Goal: Task Accomplishment & Management: Complete application form

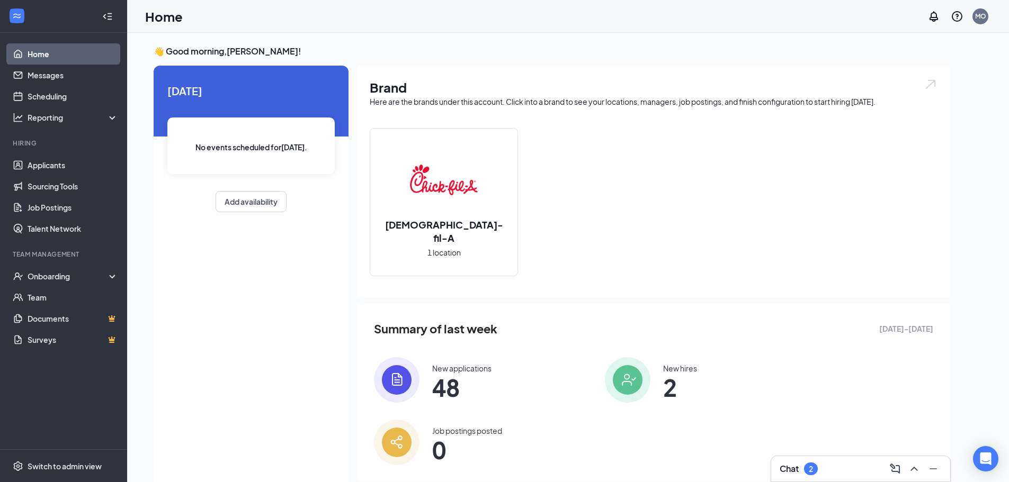
click at [605, 384] on img at bounding box center [628, 380] width 46 height 46
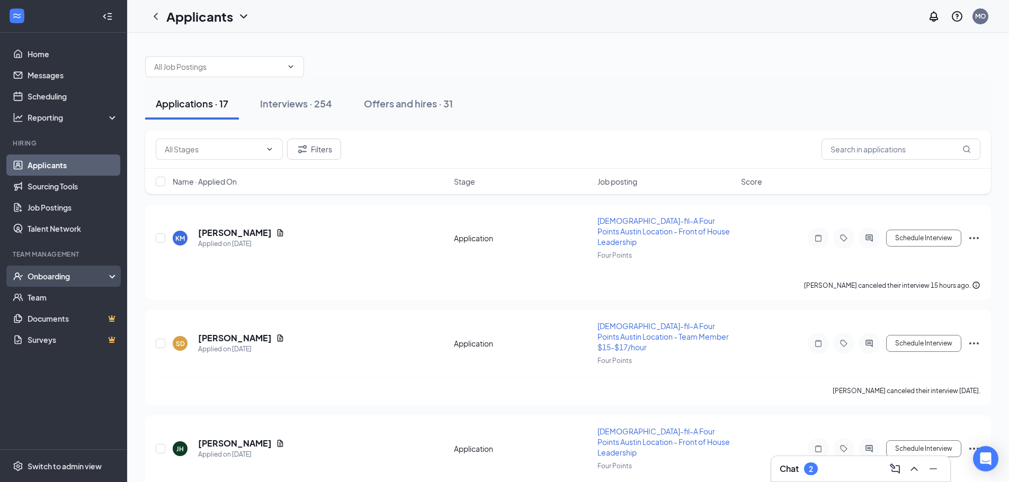
click at [52, 275] on div "Onboarding" at bounding box center [69, 276] width 82 height 11
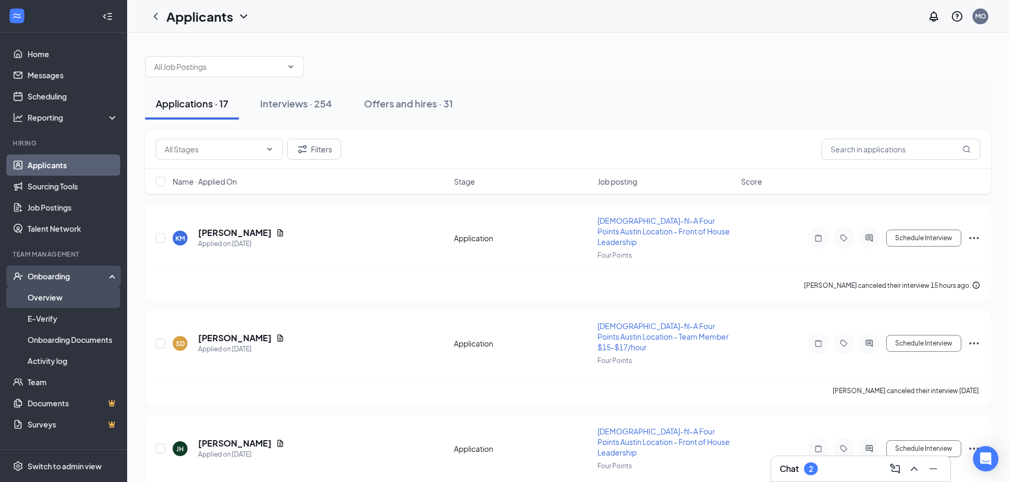
click at [49, 292] on link "Overview" at bounding box center [73, 297] width 91 height 21
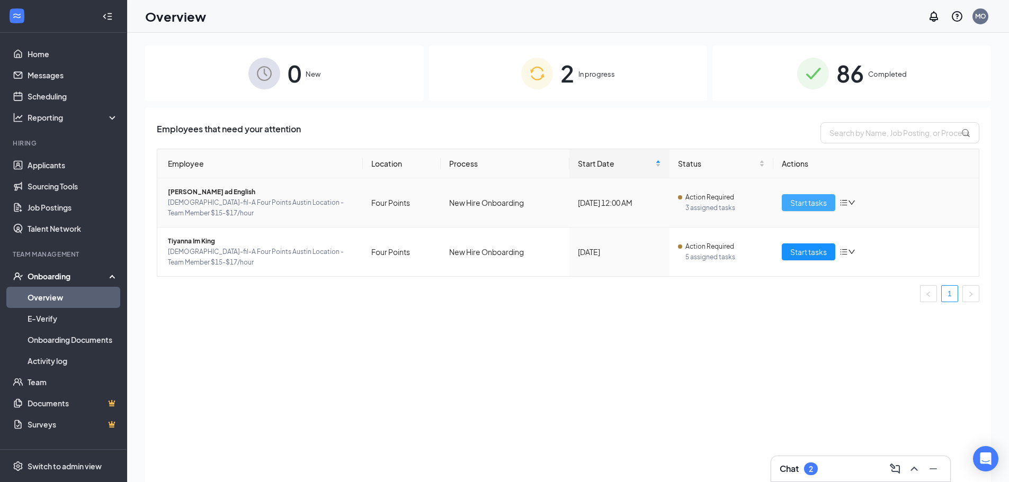
click at [821, 205] on span "Start tasks" at bounding box center [808, 203] width 37 height 12
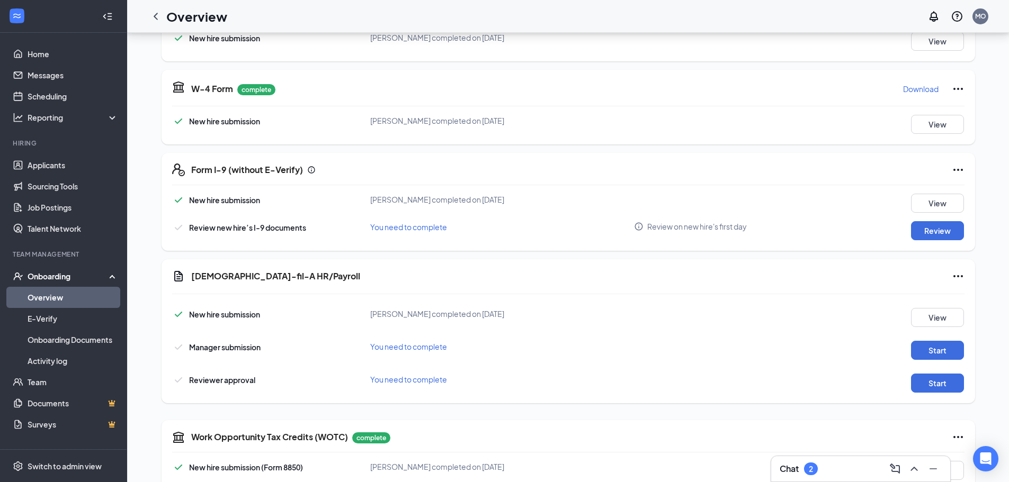
scroll to position [212, 0]
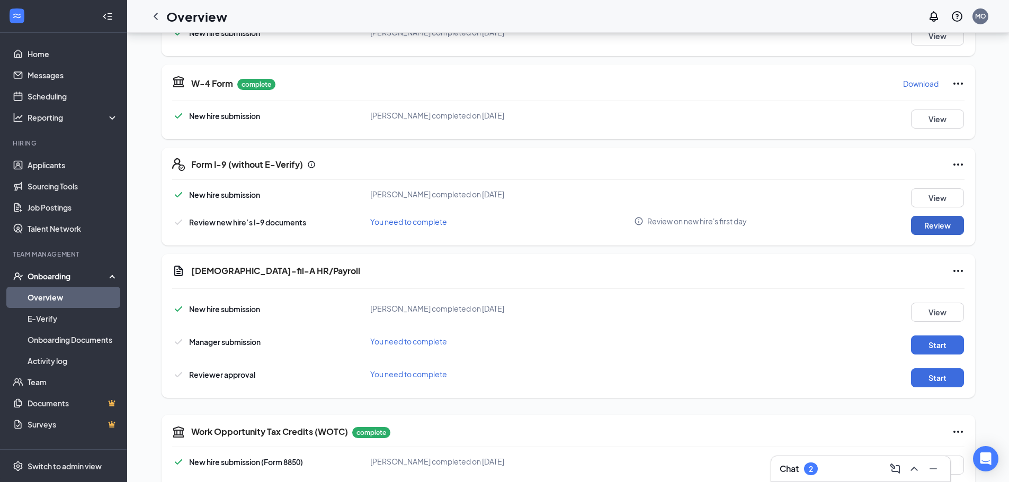
click at [928, 229] on button "Review" at bounding box center [937, 225] width 53 height 19
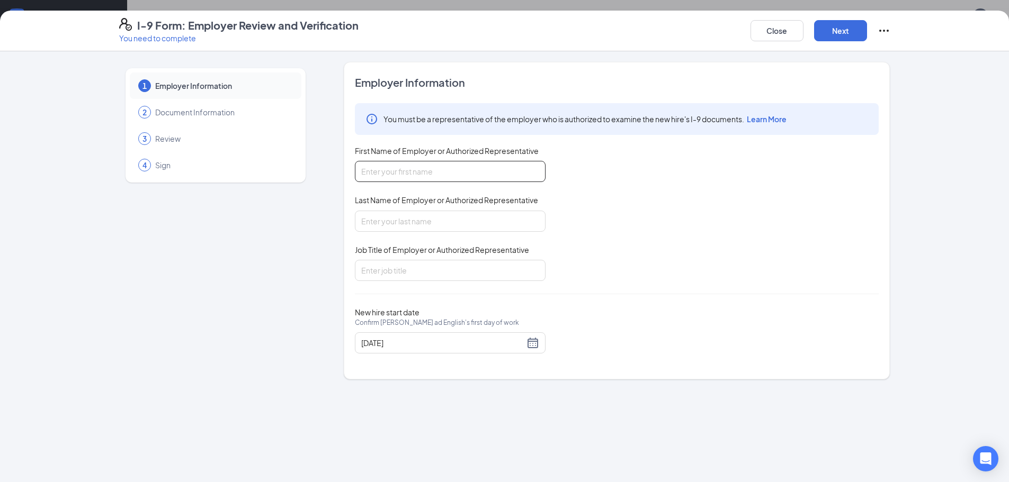
click at [387, 174] on input "First Name of Employer or Authorized Representative" at bounding box center [450, 171] width 191 height 21
type input "Jodie"
type input "Ortego"
type input "HR Director"
click at [837, 38] on button "Next" at bounding box center [840, 30] width 53 height 21
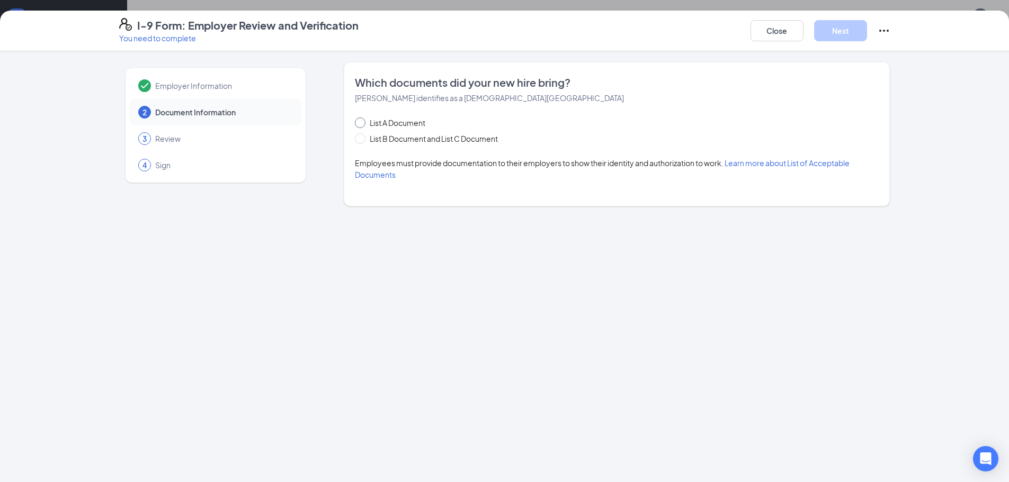
click at [364, 126] on span at bounding box center [360, 123] width 11 height 11
click at [362, 125] on input "List A Document" at bounding box center [358, 121] width 7 height 7
radio input "true"
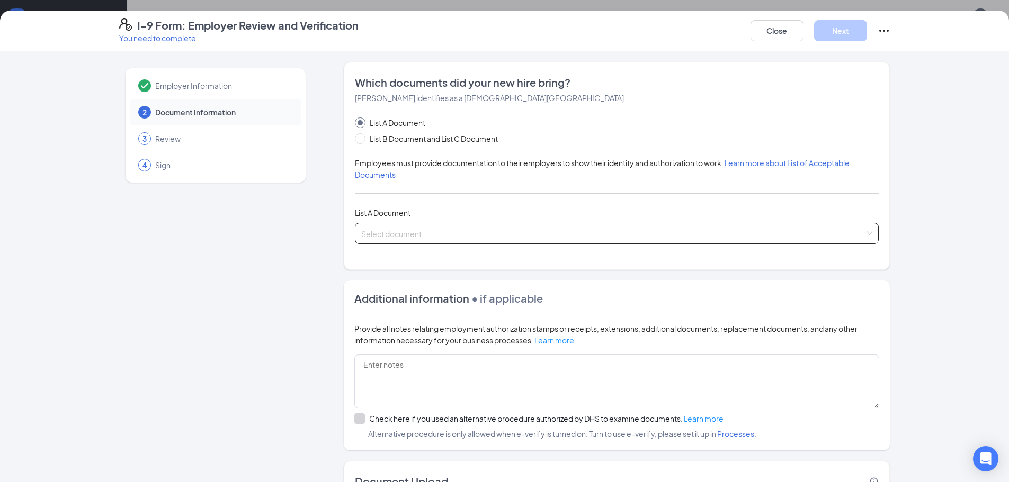
click at [397, 229] on input "search" at bounding box center [613, 231] width 504 height 16
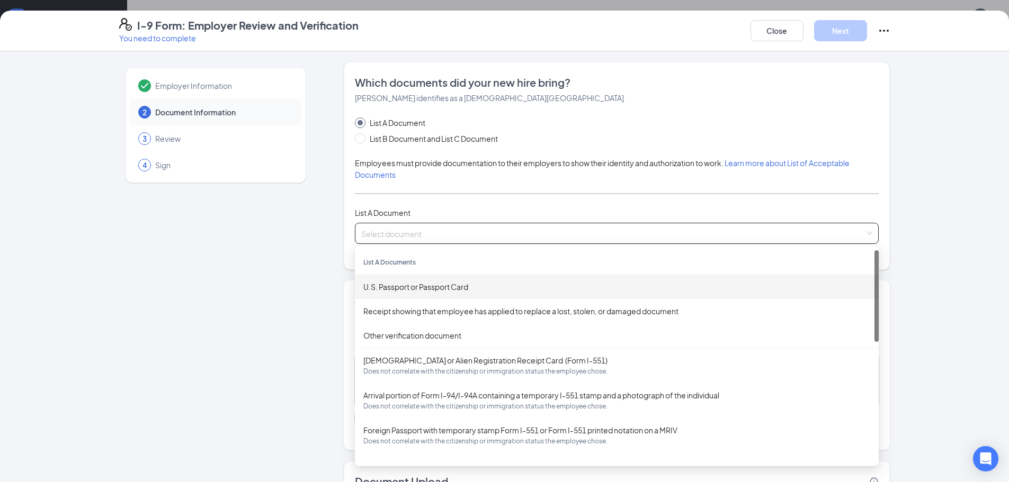
click at [400, 285] on div "U.S. Passport or Passport Card" at bounding box center [616, 287] width 507 height 12
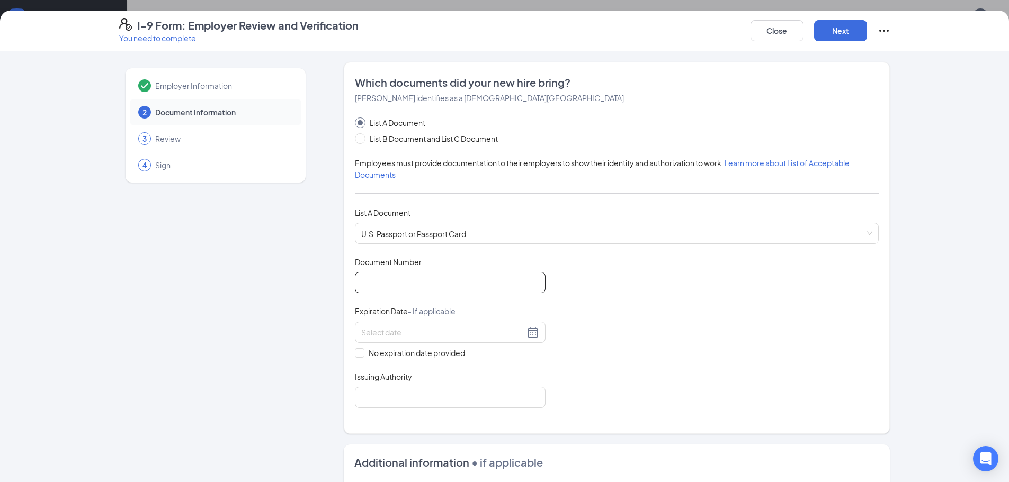
click at [399, 286] on input "Document Number" at bounding box center [450, 282] width 191 height 21
type input "a50466227"
click at [392, 329] on input at bounding box center [442, 333] width 163 height 12
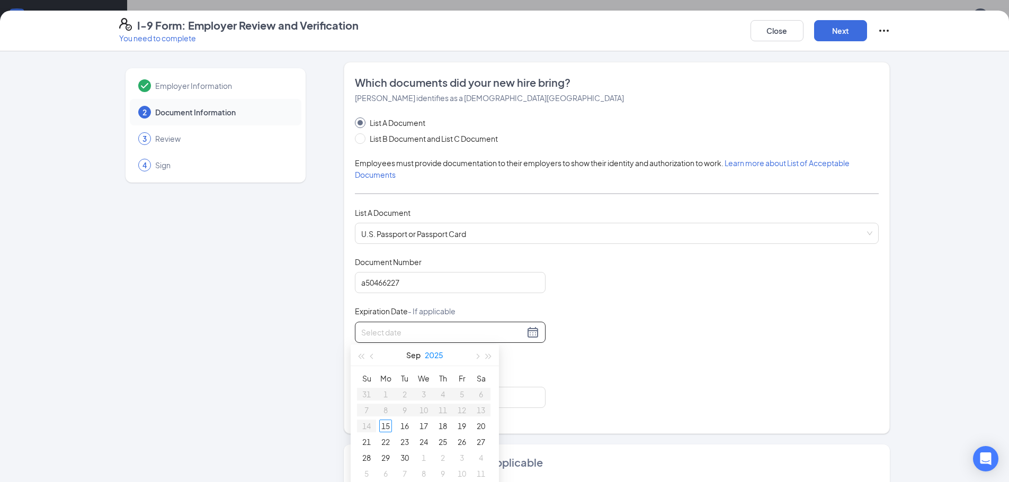
click at [434, 357] on button "2025" at bounding box center [434, 355] width 19 height 21
type input "09/15/2026"
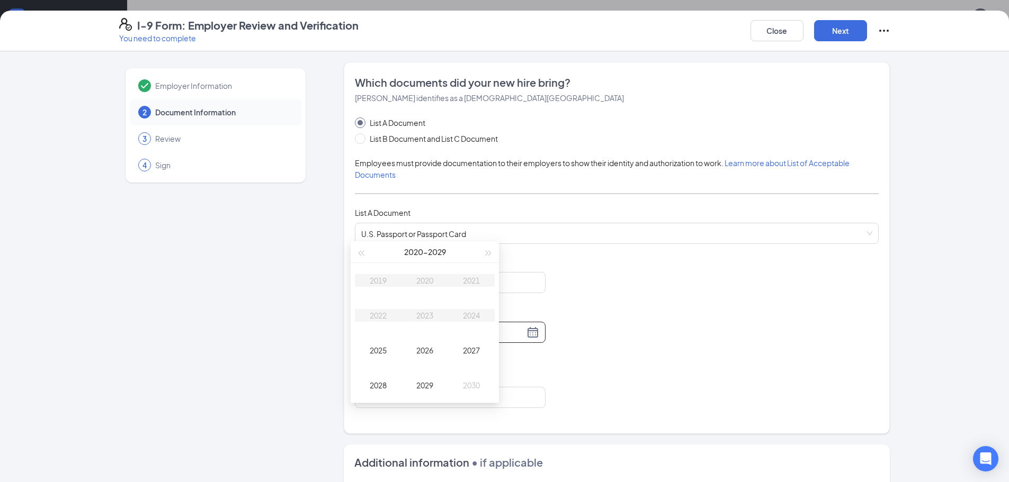
scroll to position [318, 0]
type input "09/15/2027"
click at [489, 249] on span "button" at bounding box center [488, 250] width 5 height 5
click at [468, 313] on div "2034" at bounding box center [471, 313] width 32 height 13
type input "10/15/2034"
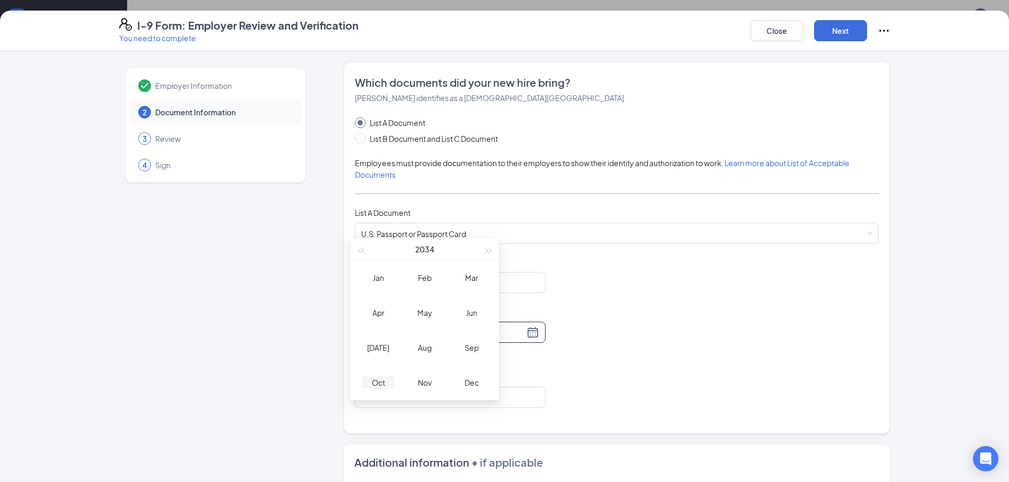
click at [378, 376] on td "Oct" at bounding box center [378, 382] width 47 height 35
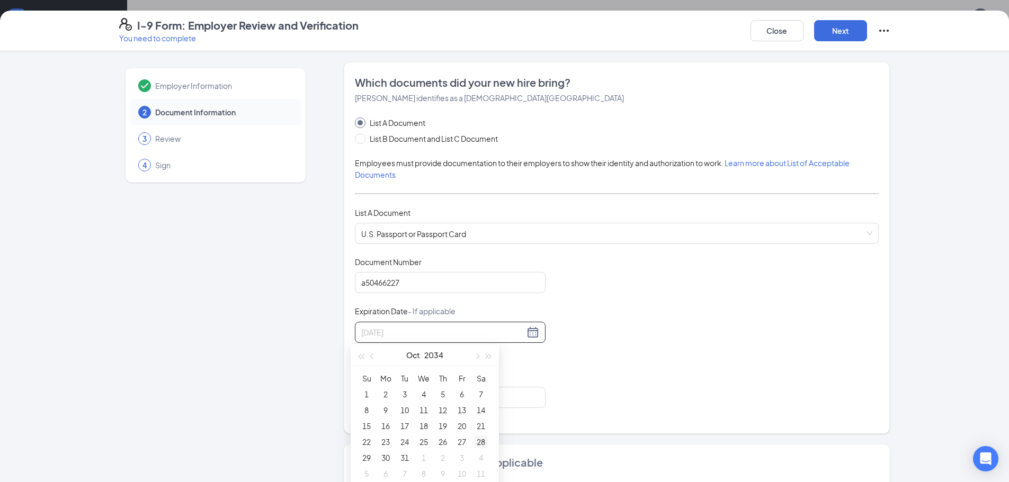
type input "10/28/2034"
click at [477, 440] on div "28" at bounding box center [480, 442] width 13 height 13
click at [373, 397] on input "Issuing Authority" at bounding box center [450, 397] width 191 height 21
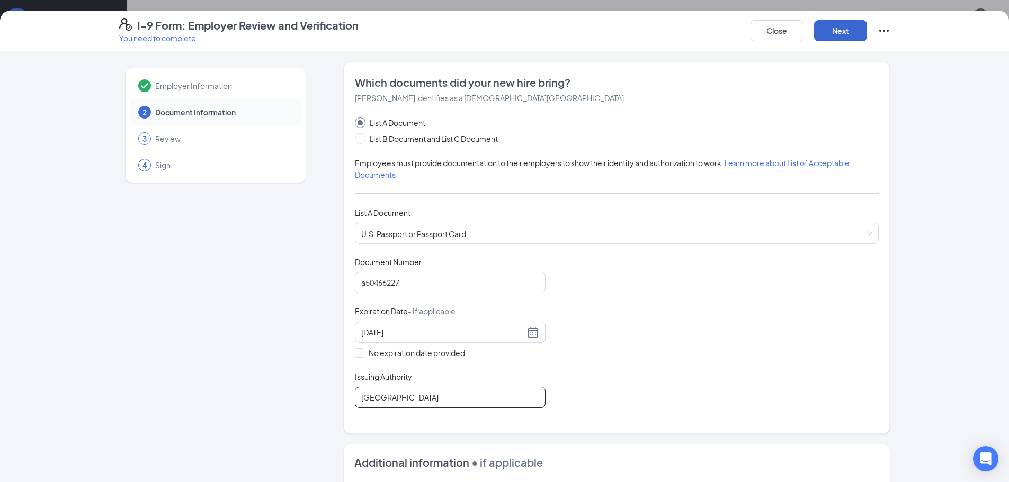
type input "United States of America"
click at [844, 30] on button "Next" at bounding box center [840, 30] width 53 height 21
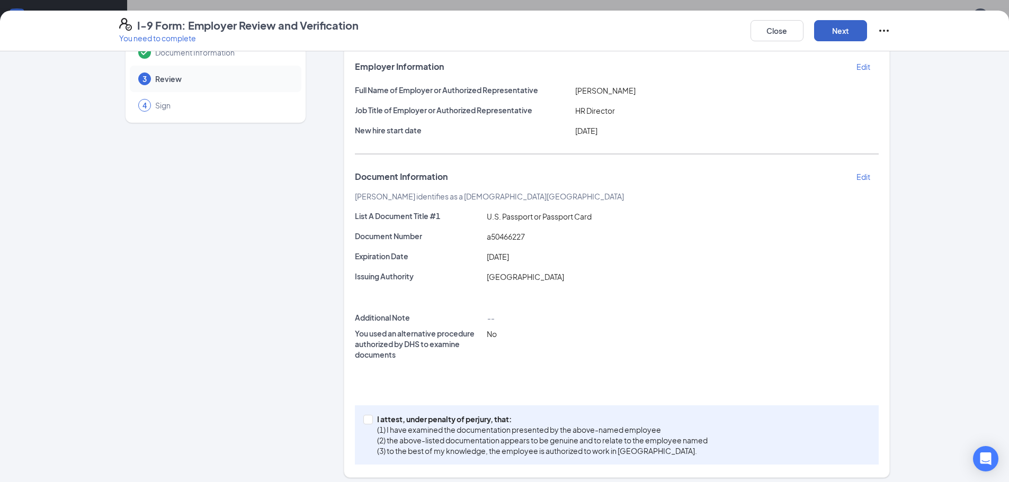
scroll to position [66, 0]
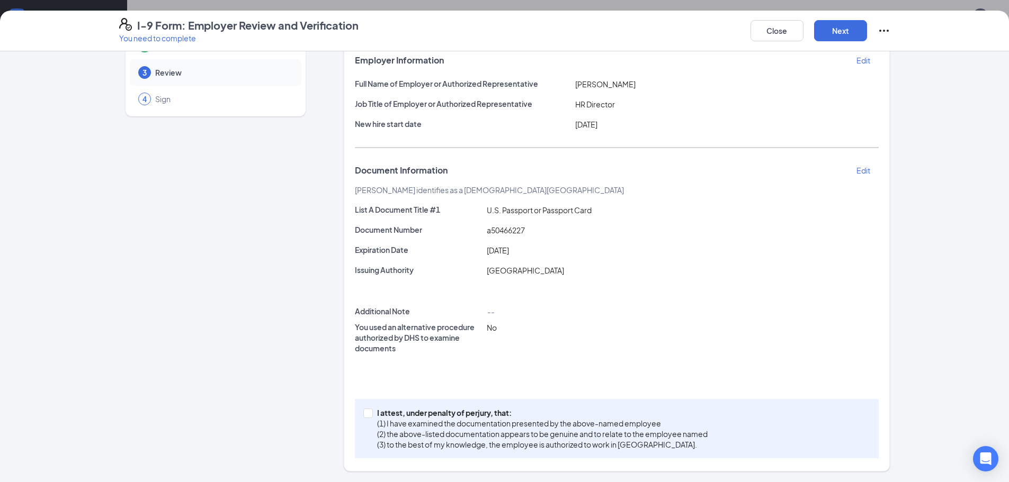
click at [357, 416] on div "I attest, under penalty of perjury, that: (1) I have examined the documentation…" at bounding box center [617, 428] width 524 height 59
click at [363, 415] on input "I attest, under penalty of perjury, that: (1) I have examined the documentation…" at bounding box center [366, 412] width 7 height 7
checkbox input "true"
click at [841, 32] on button "Next" at bounding box center [840, 30] width 53 height 21
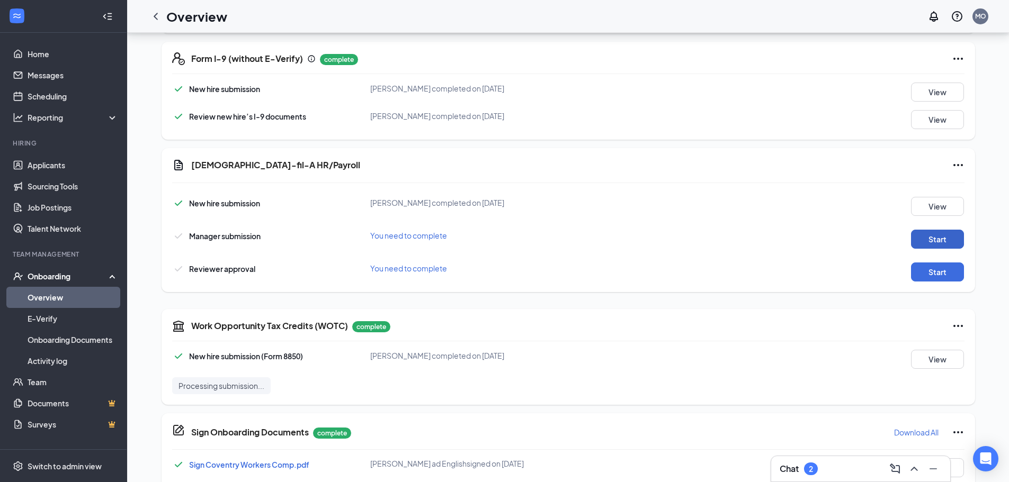
click at [934, 237] on button "Start" at bounding box center [937, 239] width 53 height 19
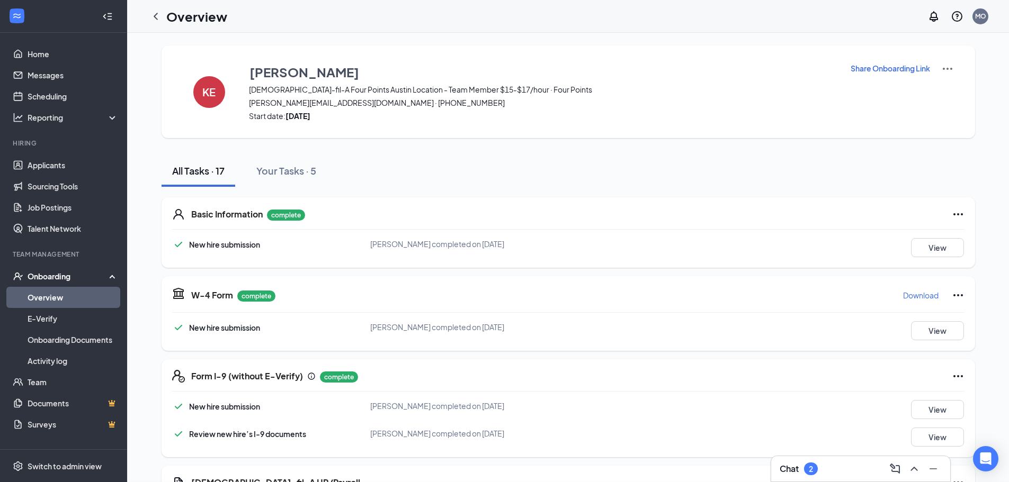
scroll to position [316, 0]
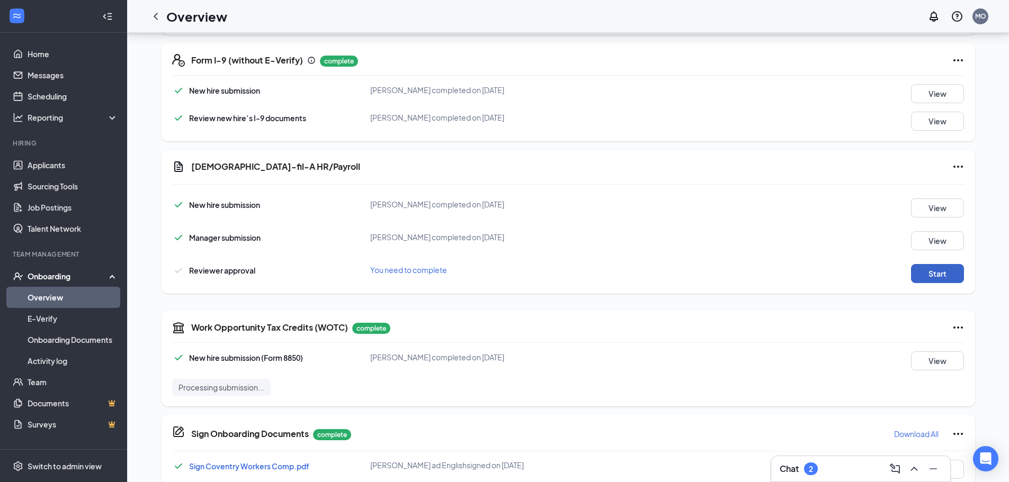
click at [930, 268] on button "Start" at bounding box center [937, 273] width 53 height 19
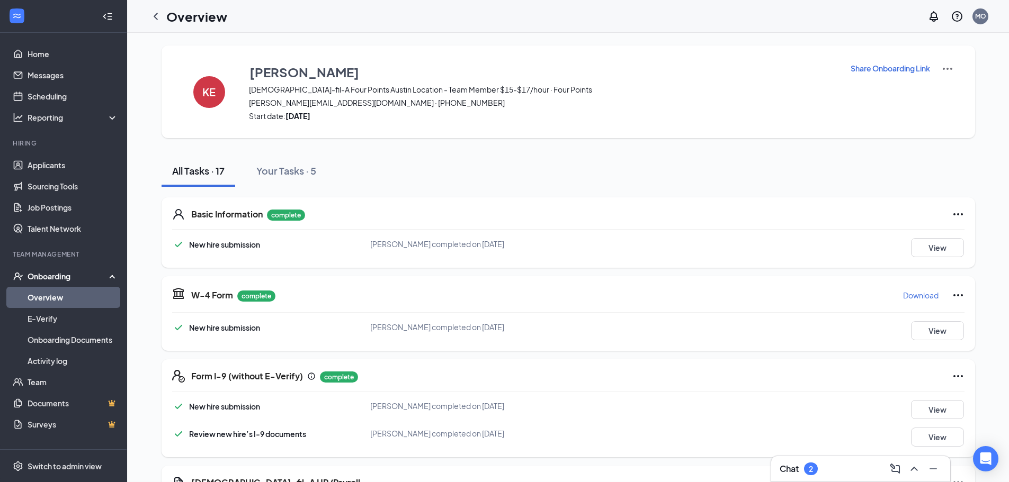
scroll to position [349, 0]
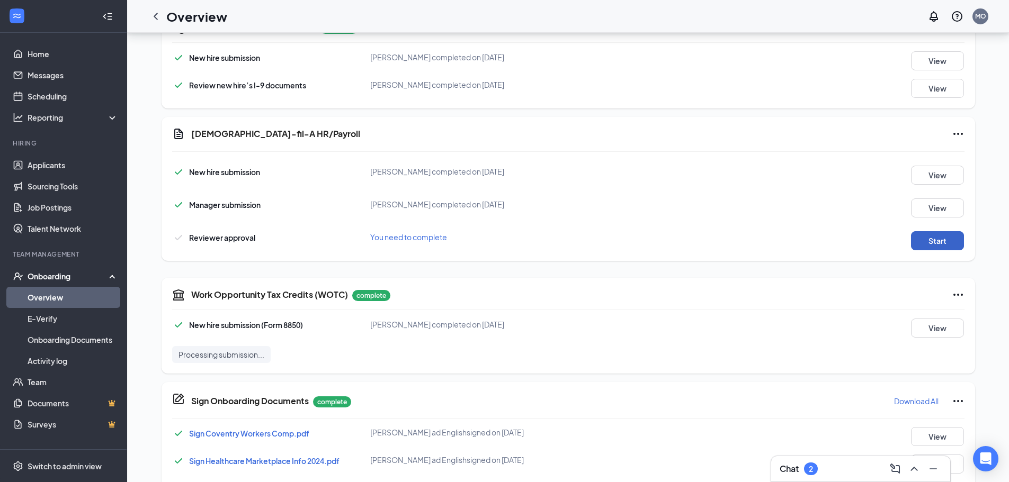
click at [937, 240] on button "Start" at bounding box center [937, 240] width 53 height 19
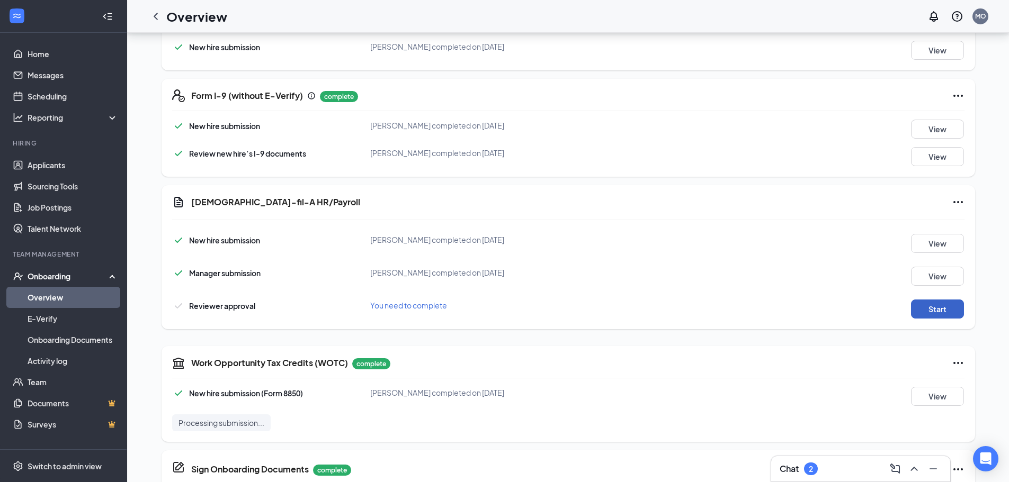
scroll to position [296, 0]
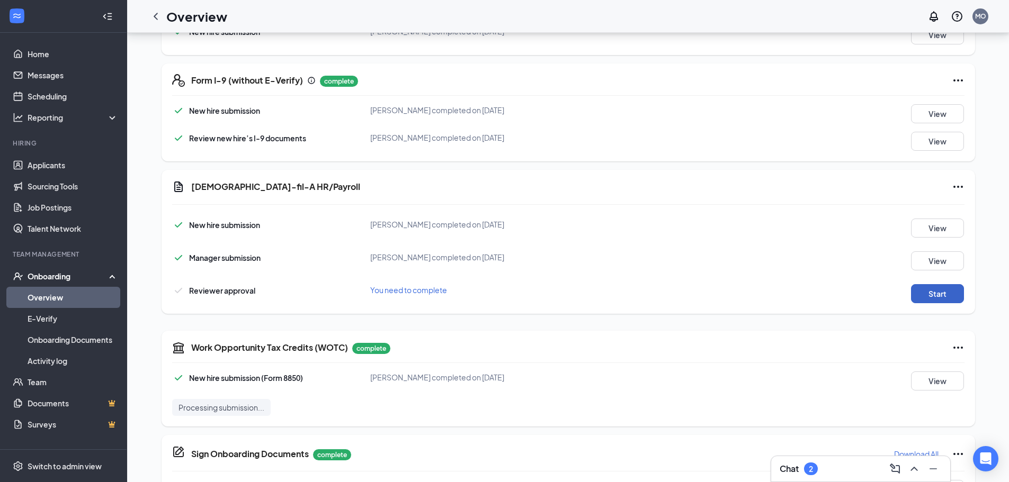
click at [932, 294] on button "Start" at bounding box center [937, 293] width 53 height 19
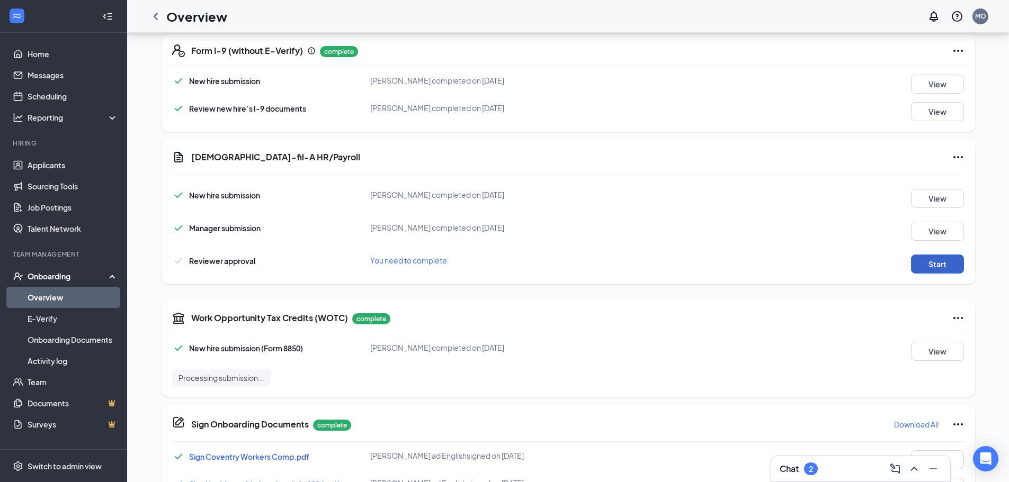
scroll to position [292, 0]
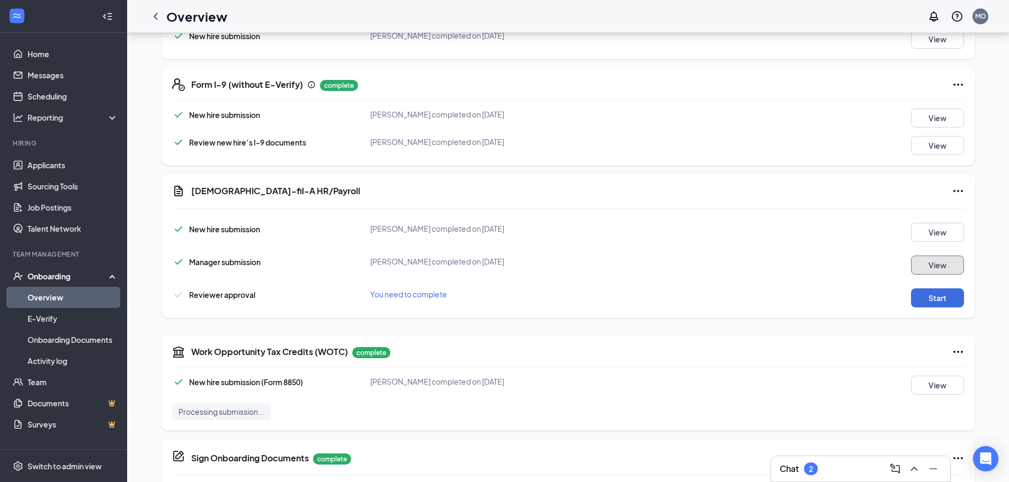
click at [930, 270] on button "View" at bounding box center [937, 265] width 53 height 19
click at [929, 299] on button "Start" at bounding box center [937, 298] width 53 height 19
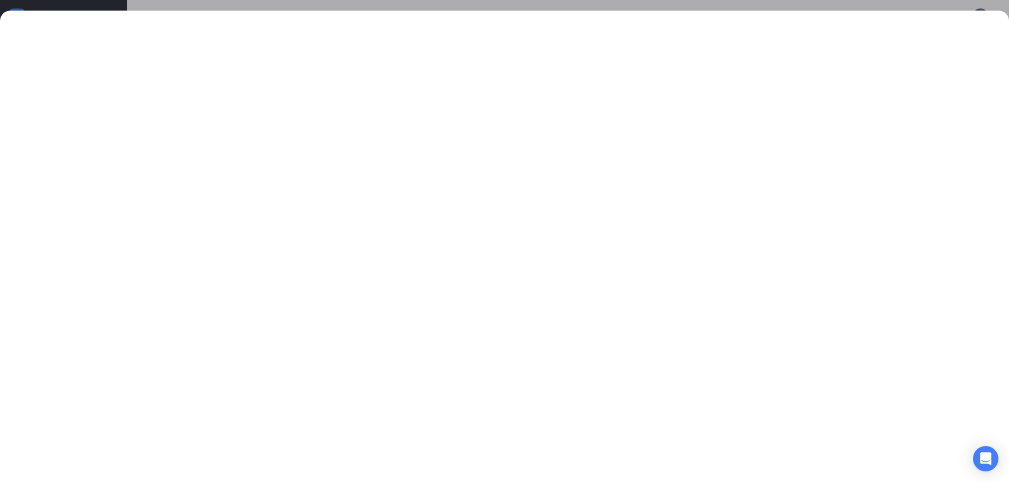
scroll to position [557, 0]
